Goal: Task Accomplishment & Management: Manage account settings

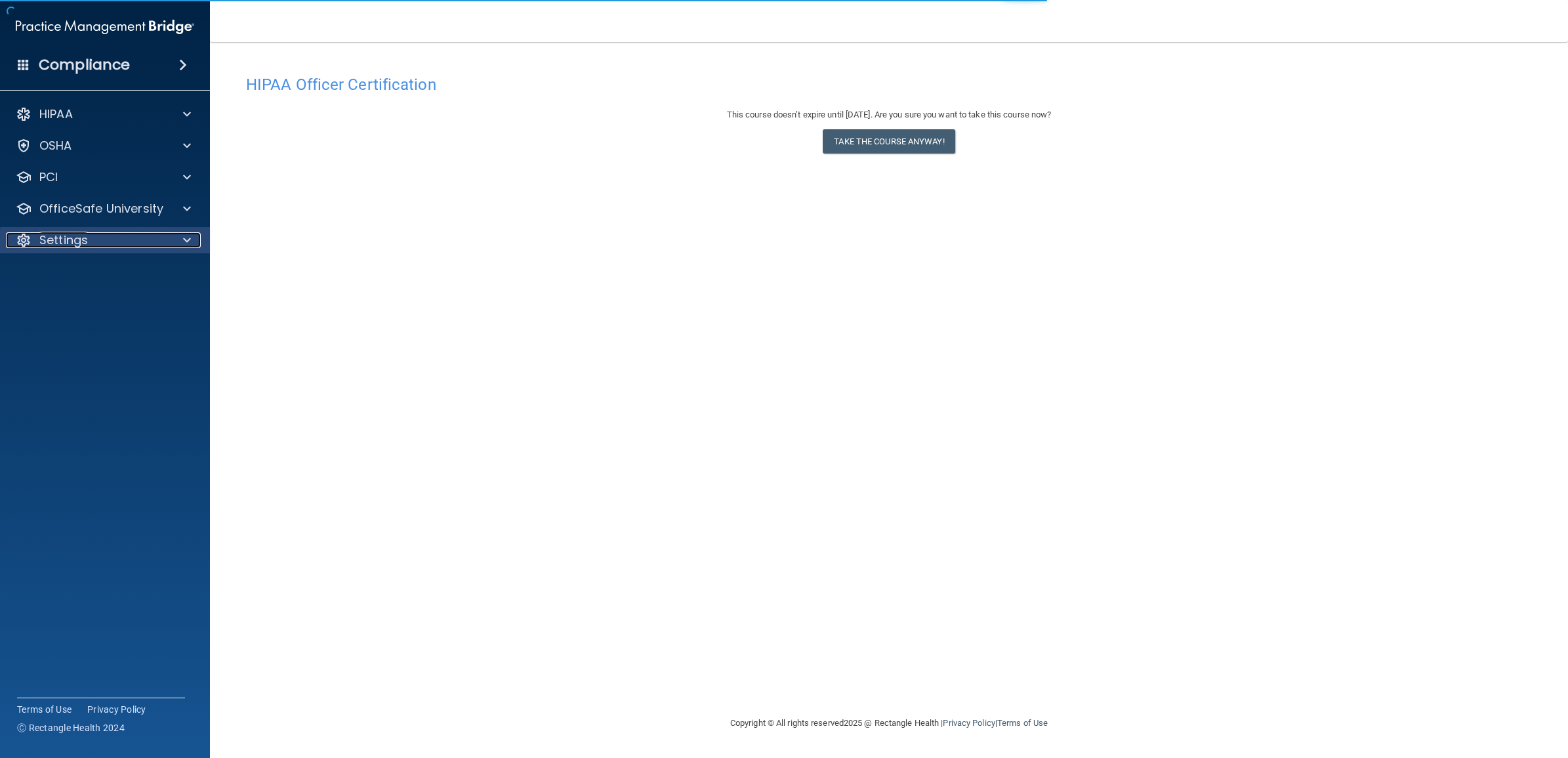
click at [181, 243] on div at bounding box center [184, 240] width 33 height 16
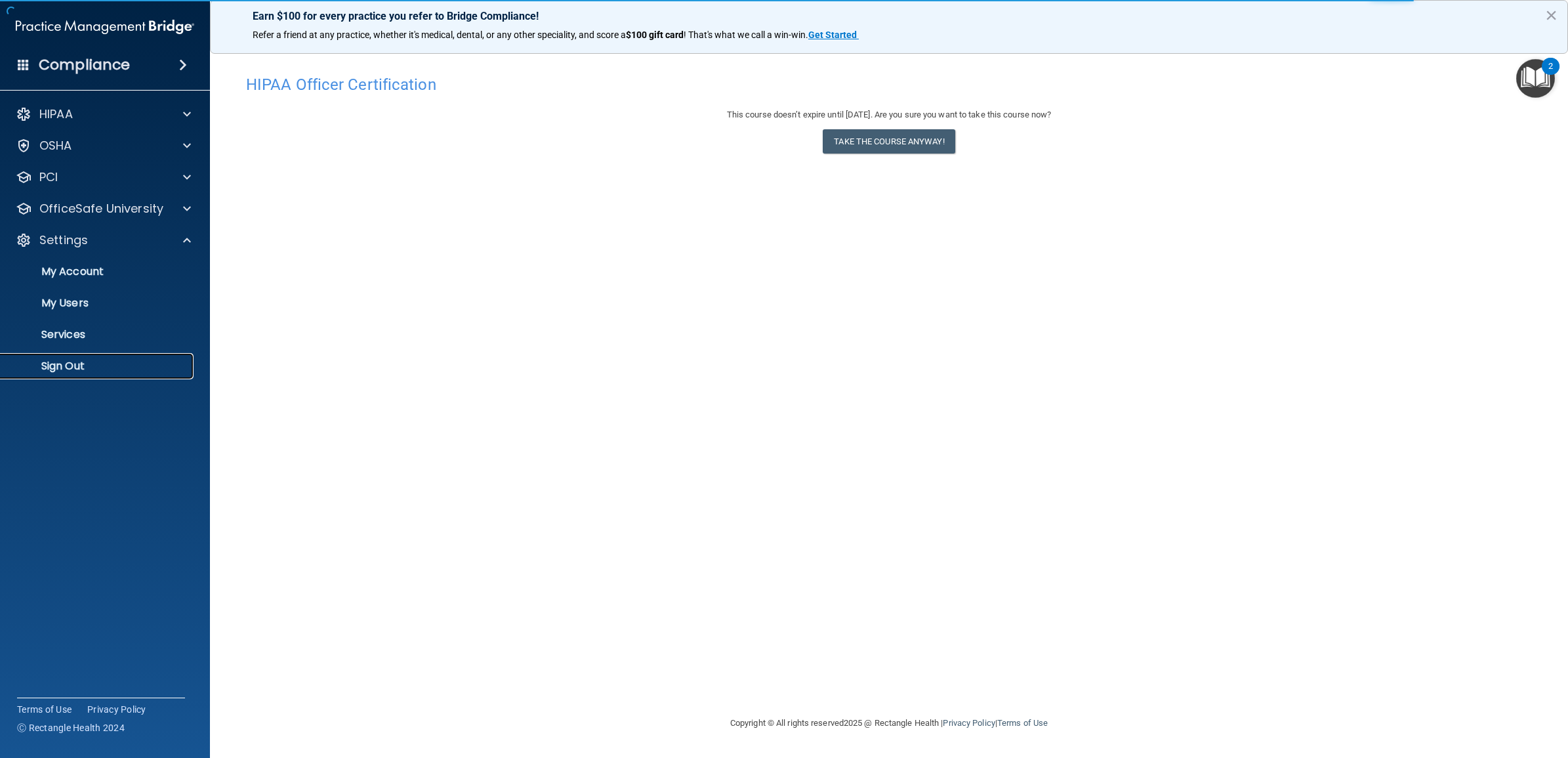
click at [99, 362] on p "Sign Out" at bounding box center [98, 366] width 179 height 13
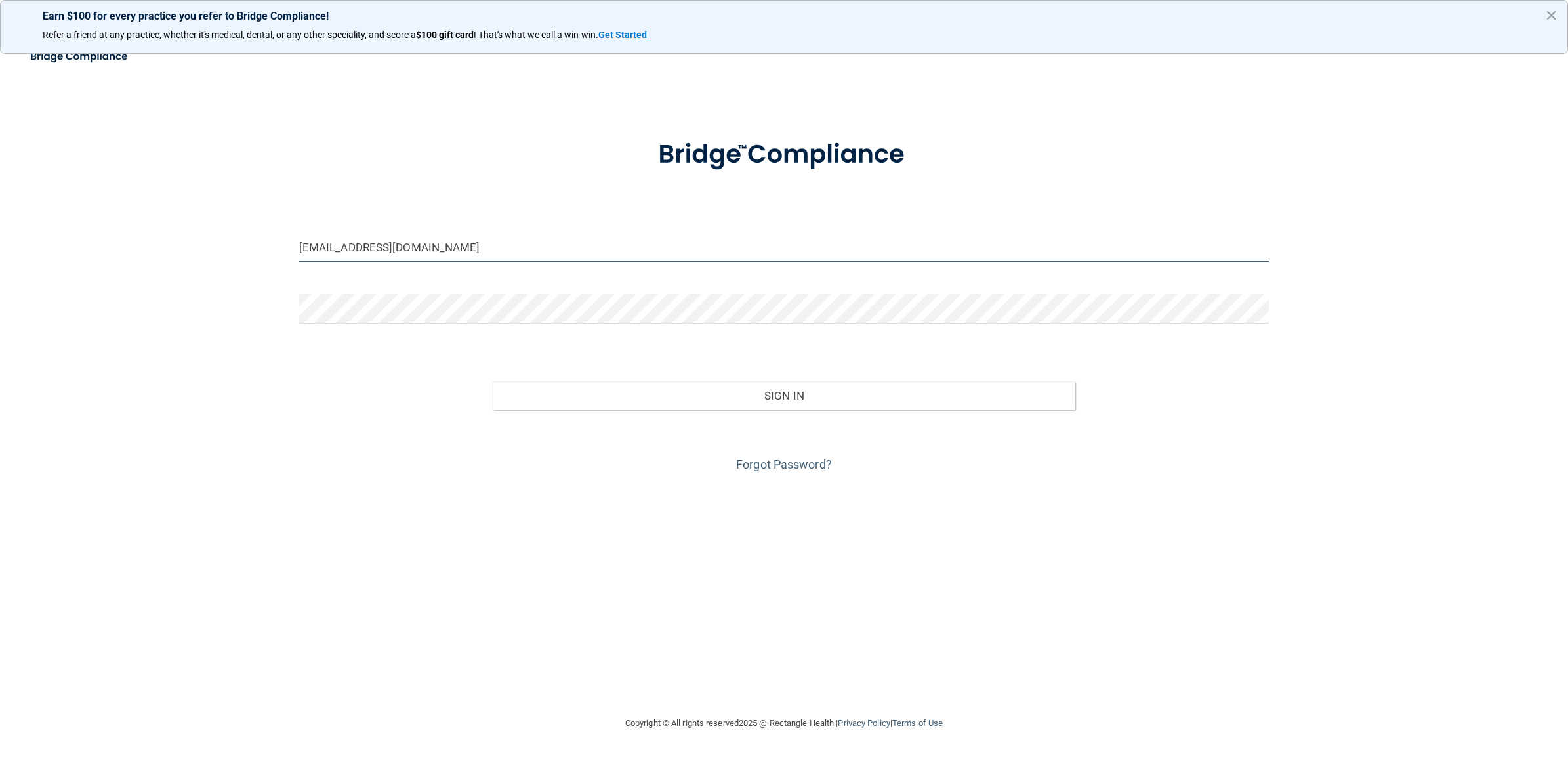
click at [461, 246] on input "[EMAIL_ADDRESS][DOMAIN_NAME]" at bounding box center [784, 247] width 970 height 30
drag, startPoint x: 471, startPoint y: 243, endPoint x: 251, endPoint y: 247, distance: 220.0
click at [251, 247] on div "[EMAIL_ADDRESS][DOMAIN_NAME] Invalid email/password. You don't have permission …" at bounding box center [784, 379] width 1516 height 647
paste input "ko-beBright@beB"
type input "[EMAIL_ADDRESS][DOMAIN_NAME]"
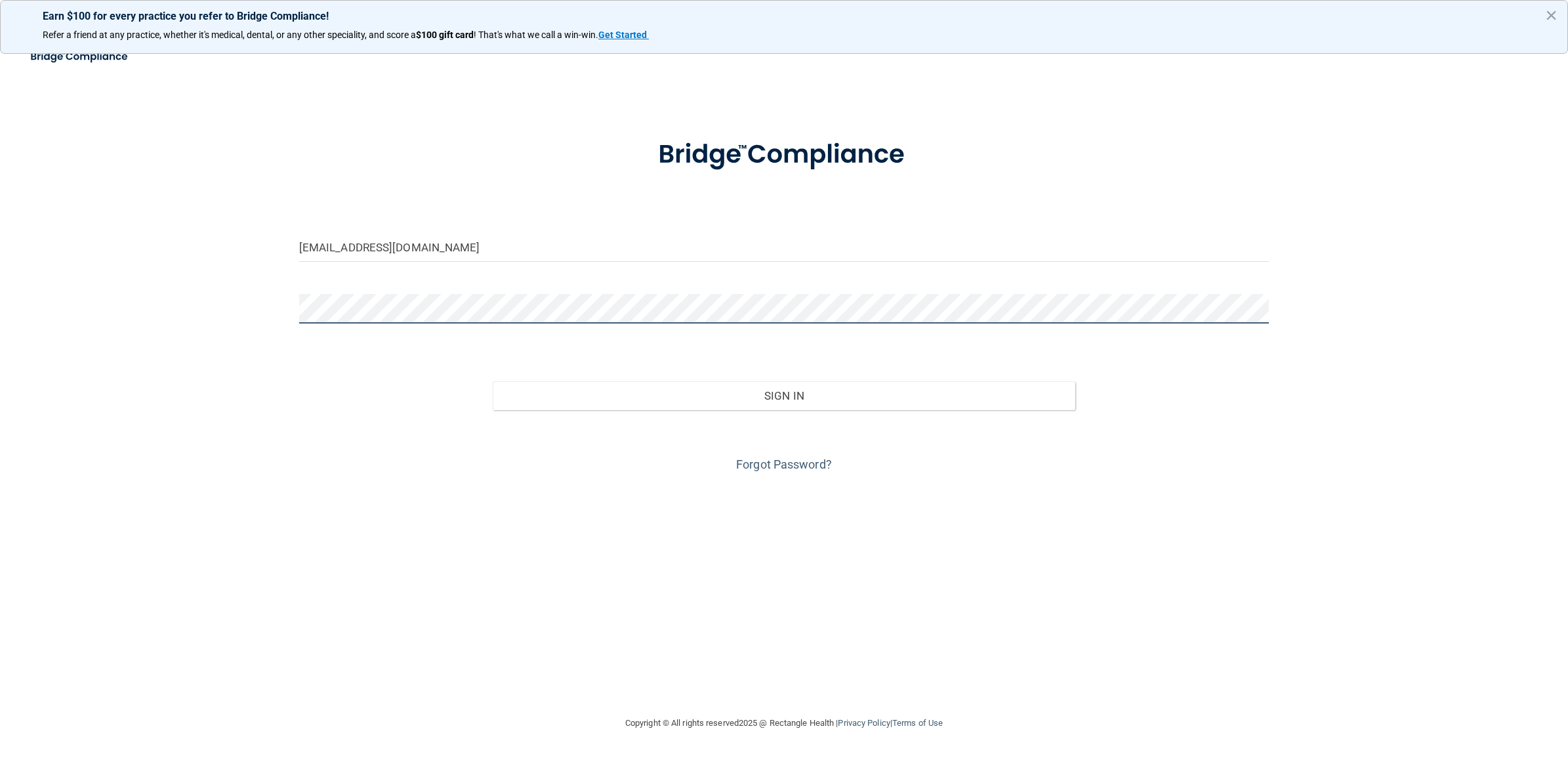
click at [264, 310] on div "[EMAIL_ADDRESS][DOMAIN_NAME] Invalid email/password. You don't have permission …" at bounding box center [784, 379] width 1516 height 647
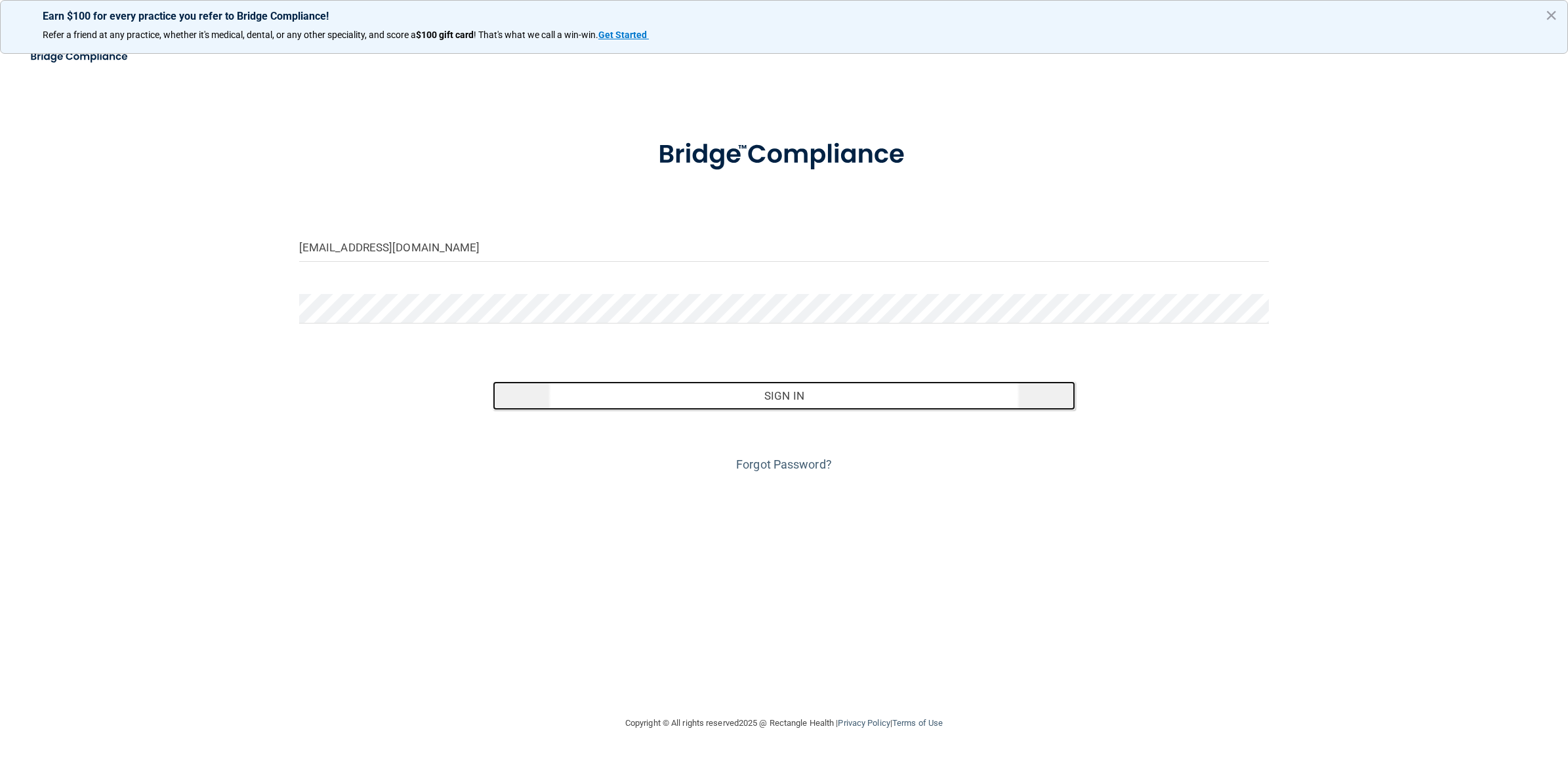
click at [786, 399] on button "Sign In" at bounding box center [784, 395] width 582 height 29
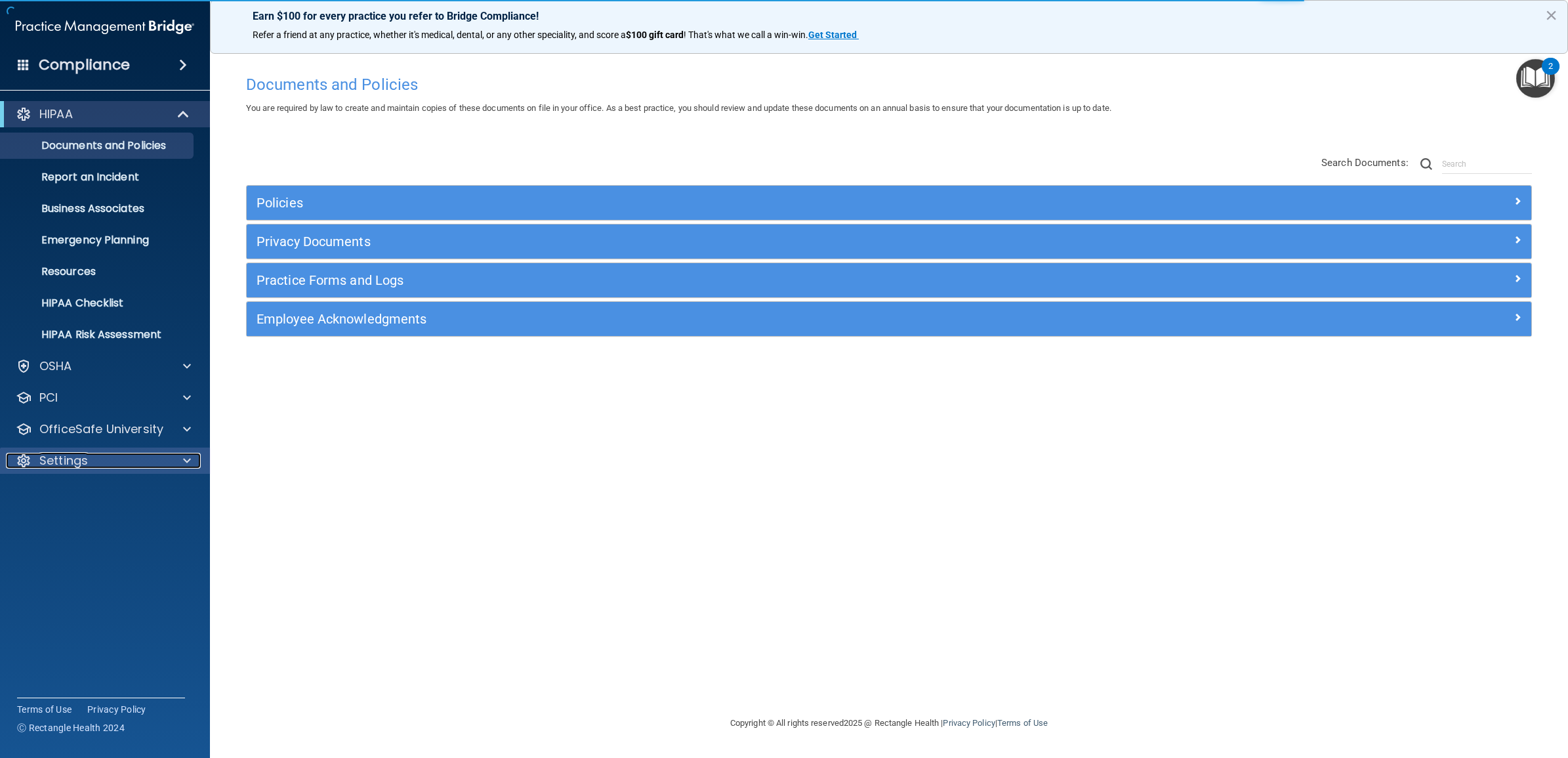
click at [108, 461] on div "Settings" at bounding box center [86, 460] width 163 height 16
click at [83, 526] on p "My Users" at bounding box center [98, 524] width 179 height 13
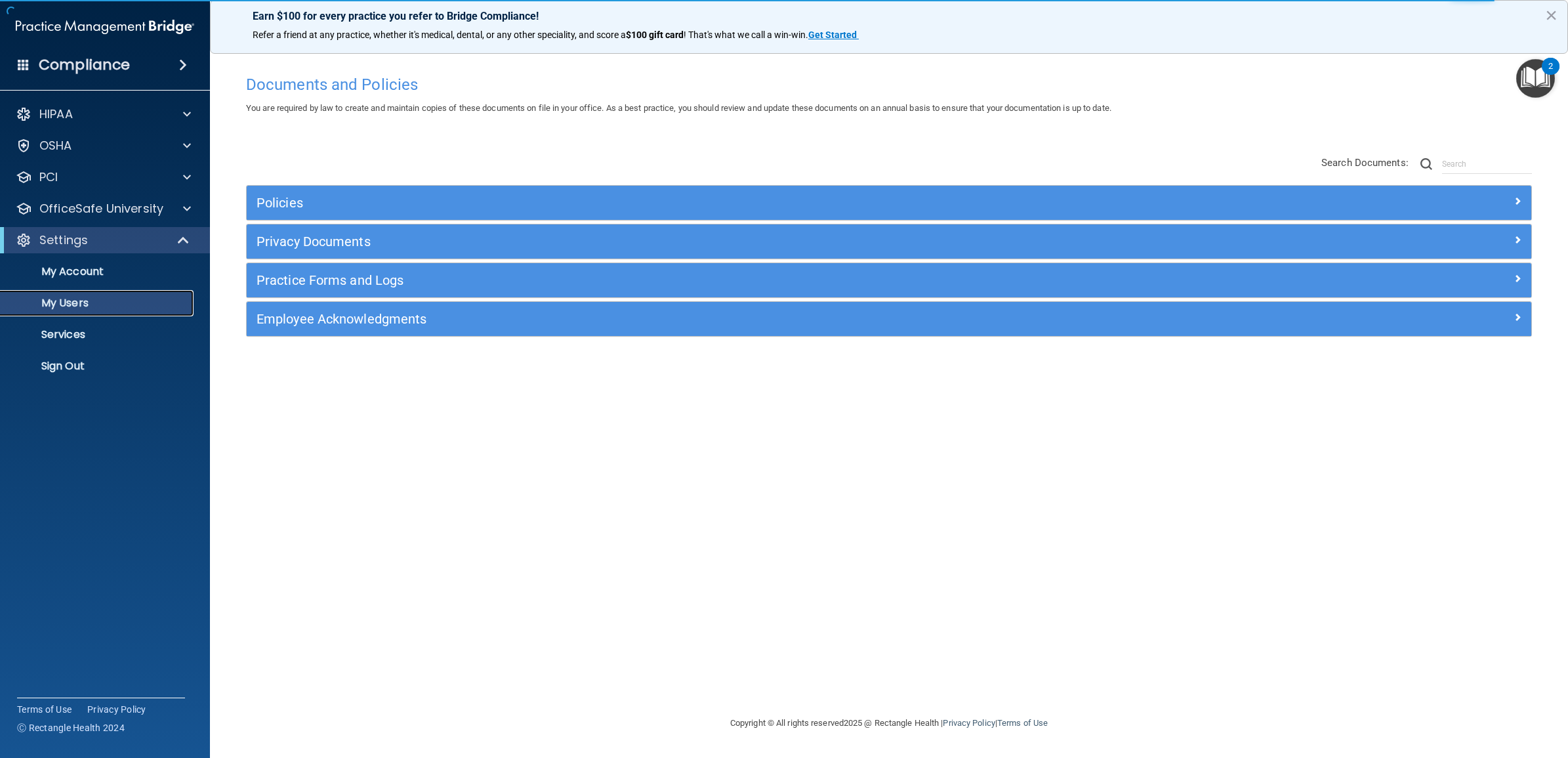
select select "20"
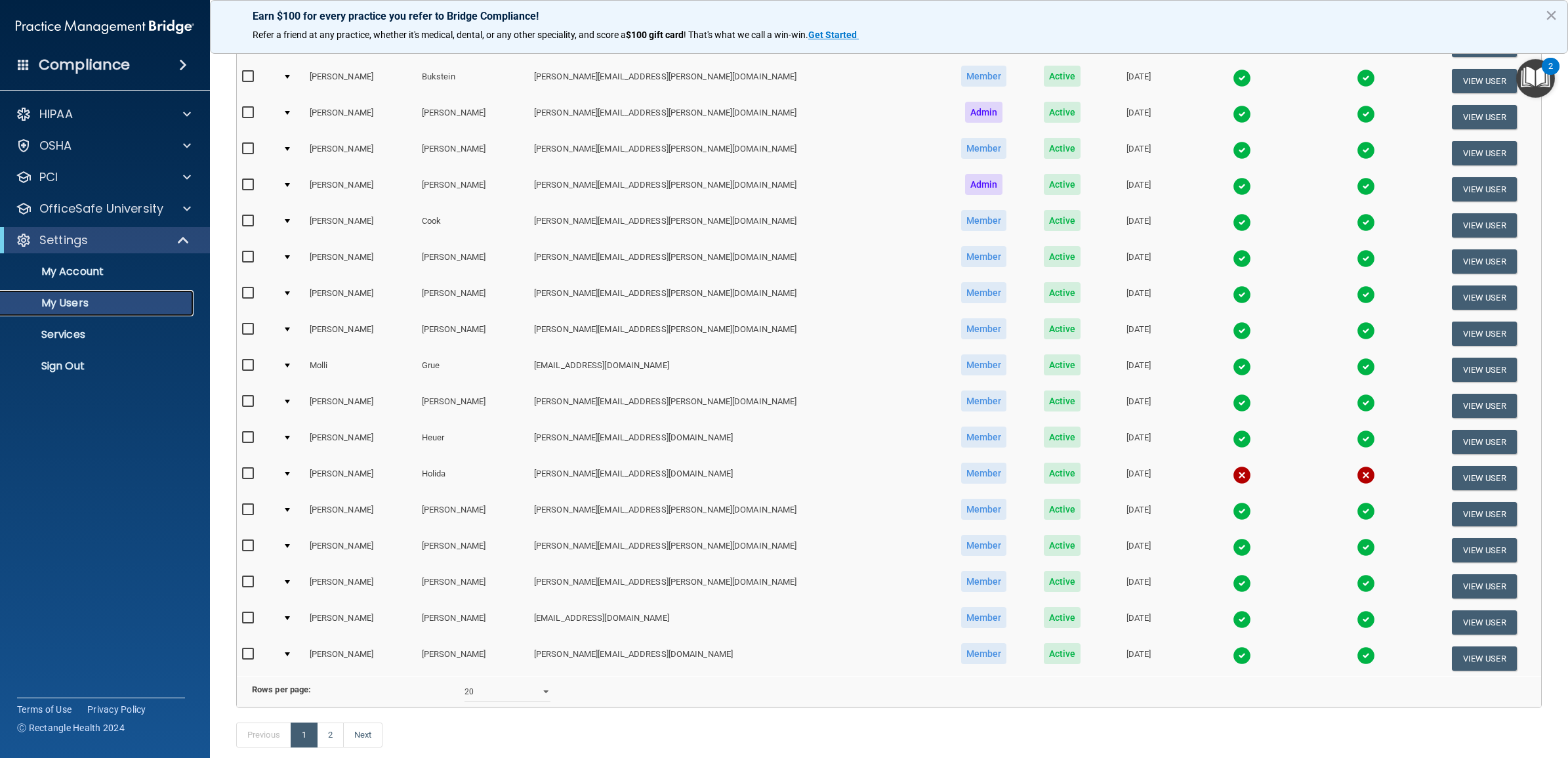
scroll to position [327, 0]
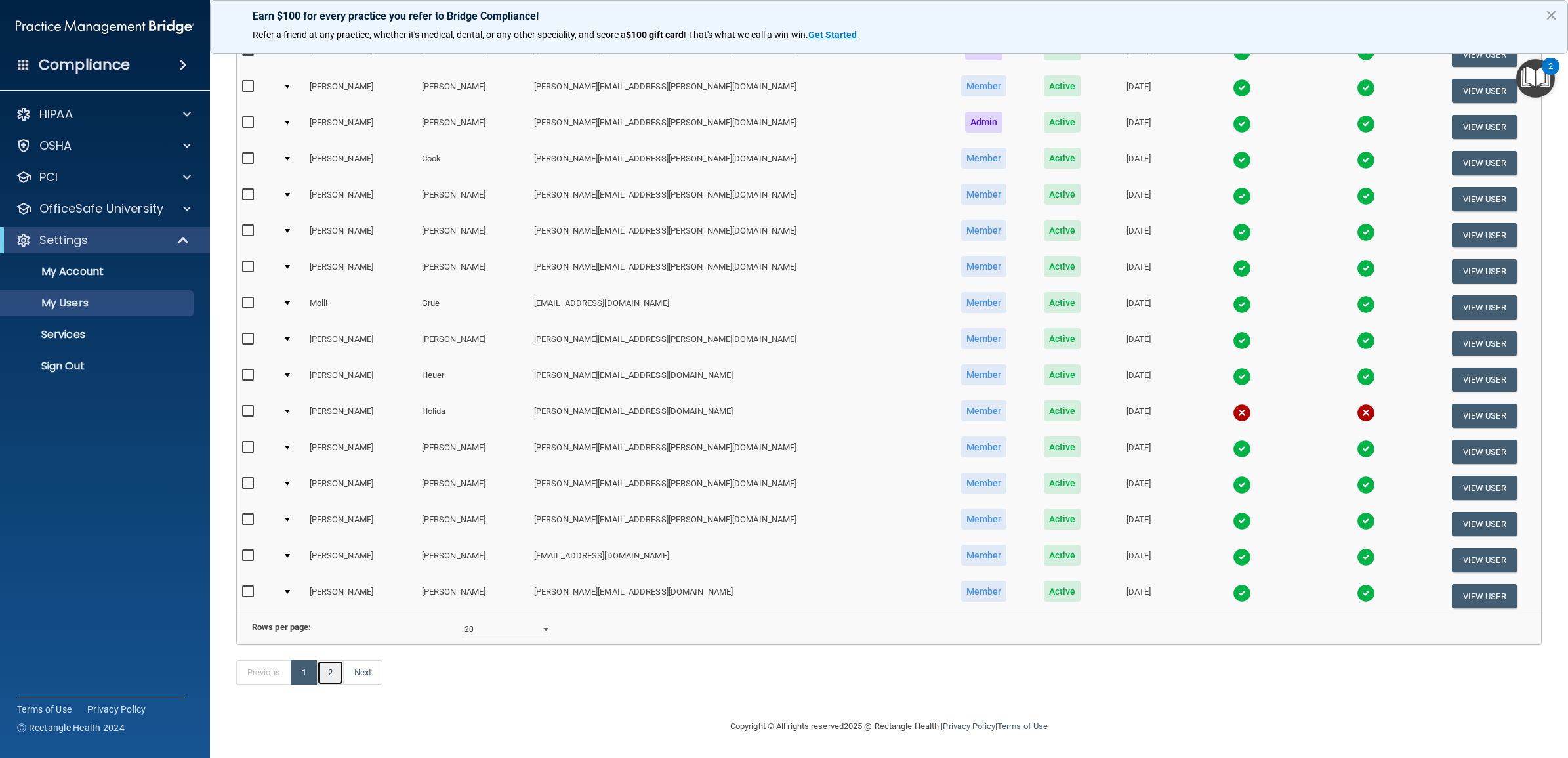
click at [332, 677] on link "2" at bounding box center [330, 672] width 27 height 25
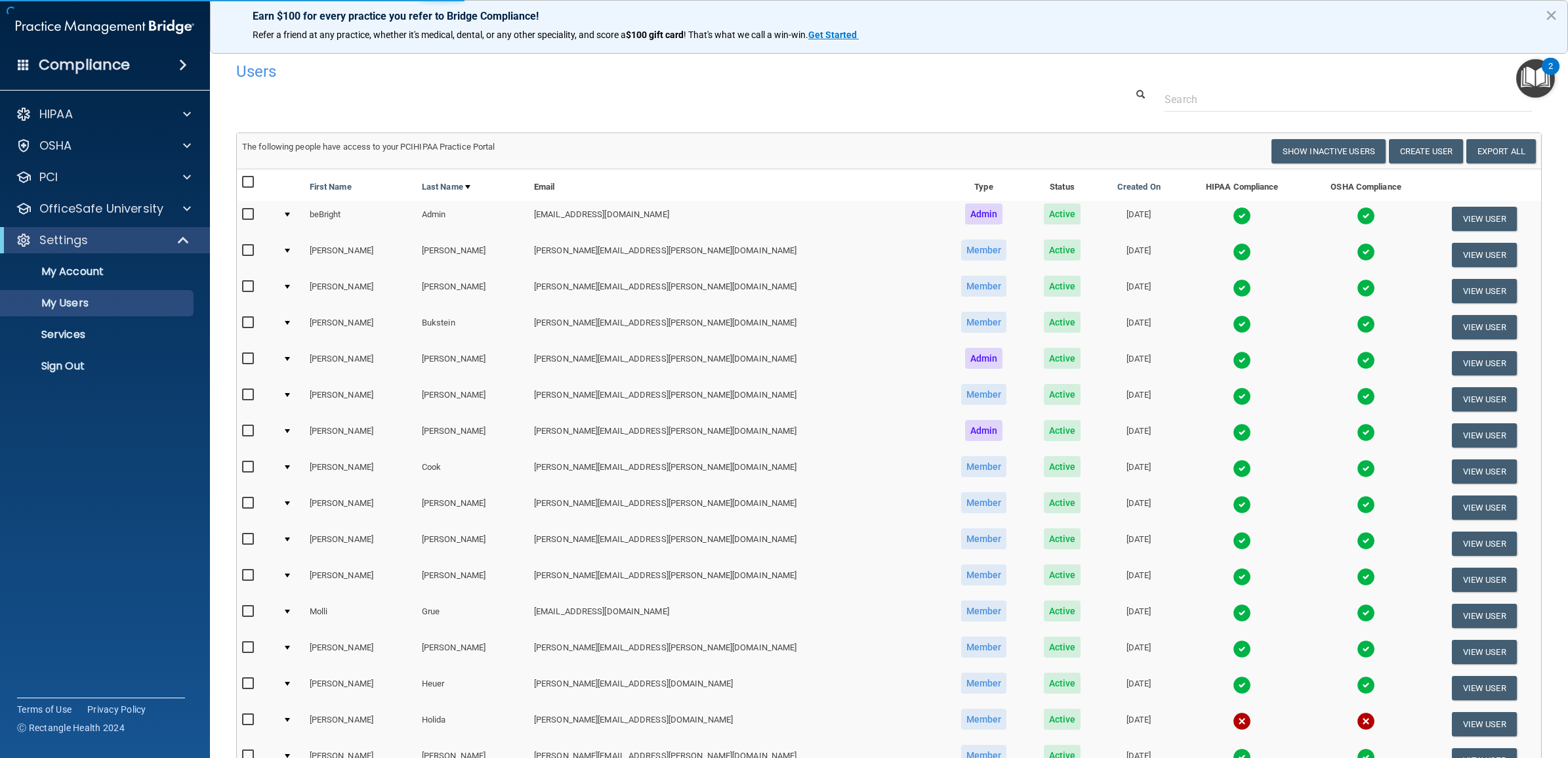
select select "20"
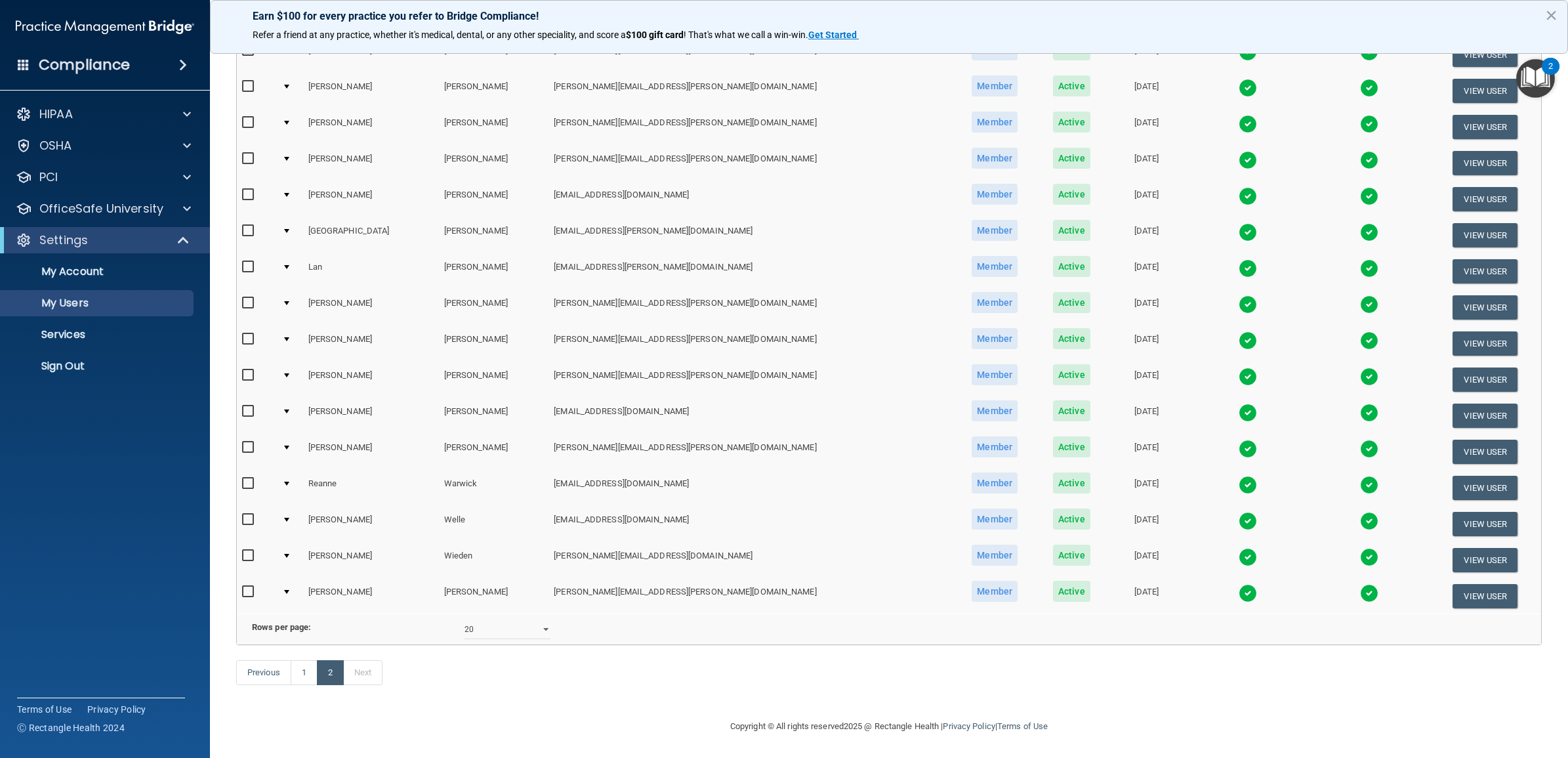
scroll to position [256, 0]
click at [304, 672] on link "1" at bounding box center [304, 672] width 27 height 25
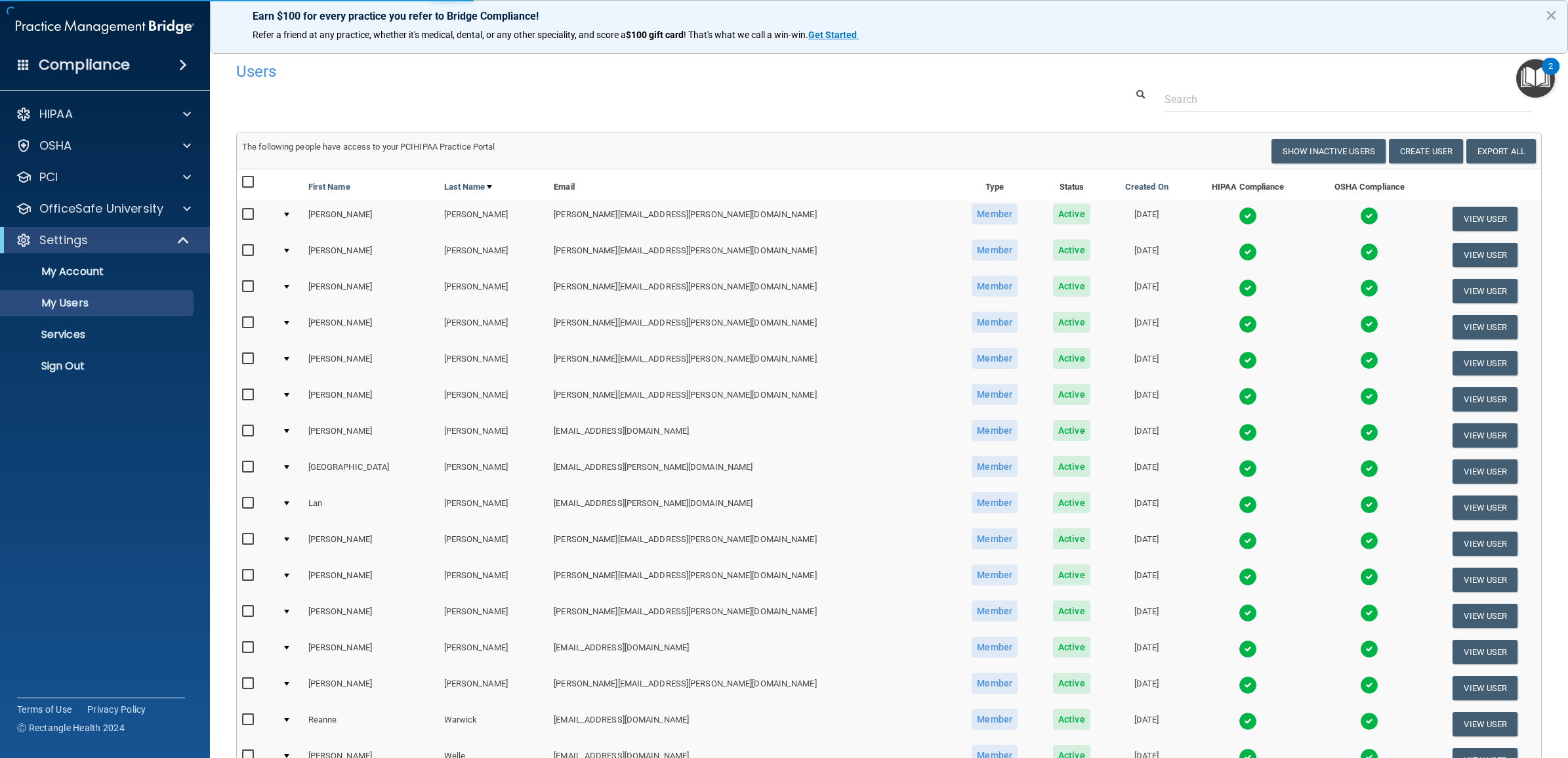
select select "20"
